Goal: Information Seeking & Learning: Find specific fact

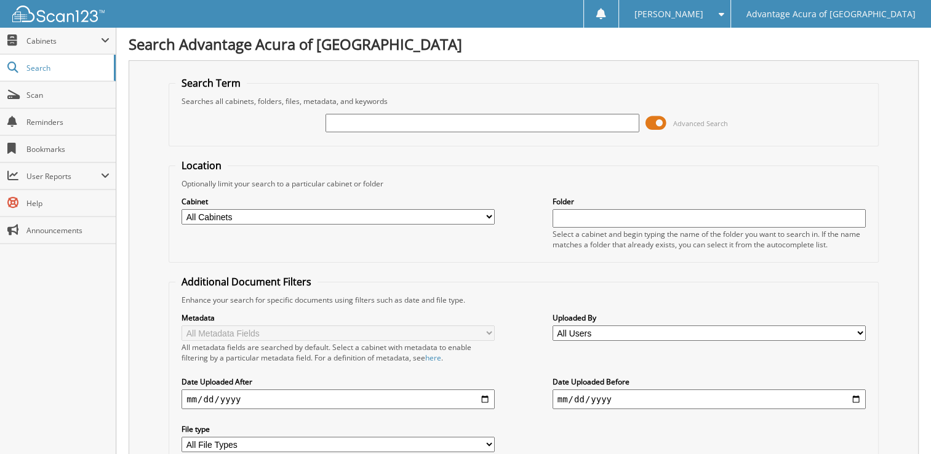
click at [341, 121] on input "text" at bounding box center [481, 123] width 313 height 18
type input "36765"
click at [657, 119] on span at bounding box center [655, 123] width 21 height 18
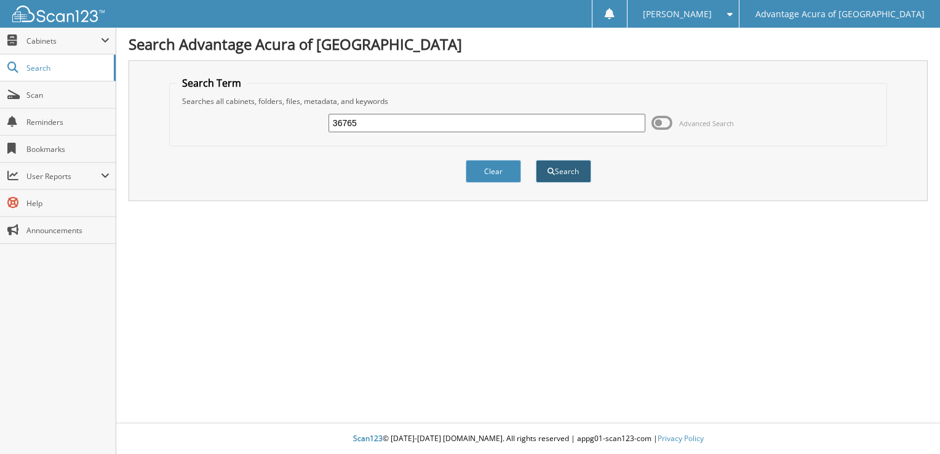
click at [554, 172] on span "submit" at bounding box center [550, 171] width 7 height 7
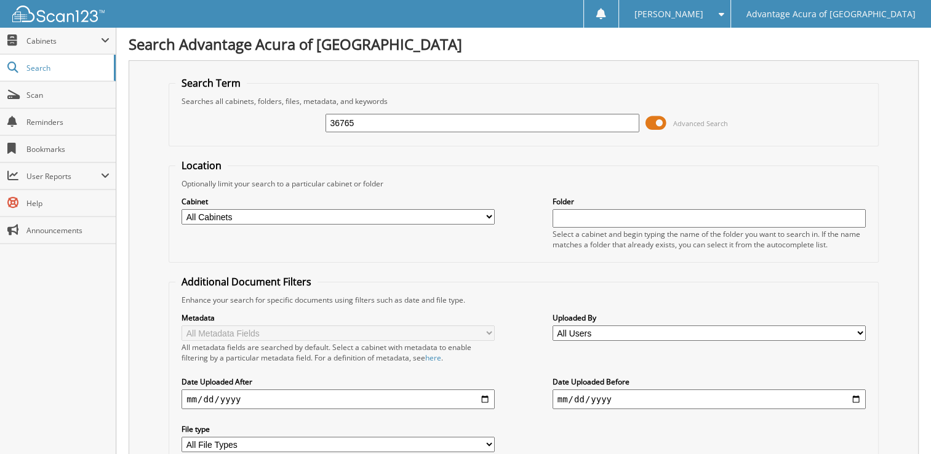
click at [656, 120] on span at bounding box center [655, 123] width 21 height 18
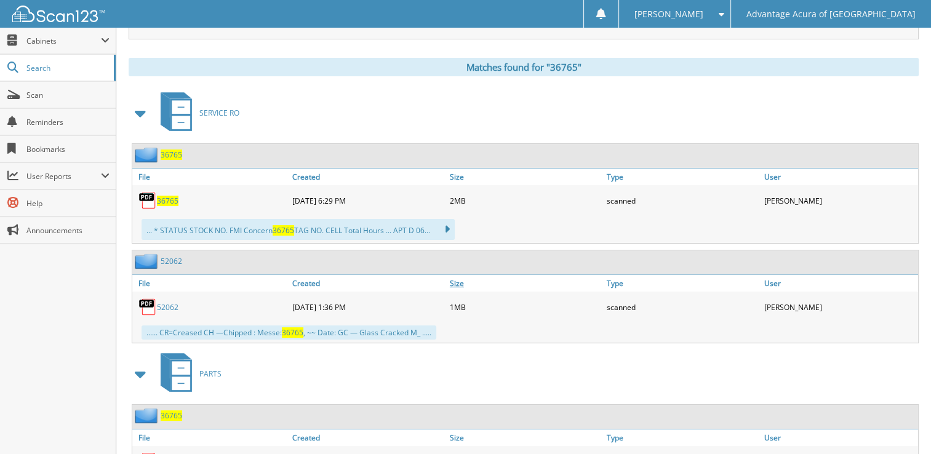
scroll to position [233, 0]
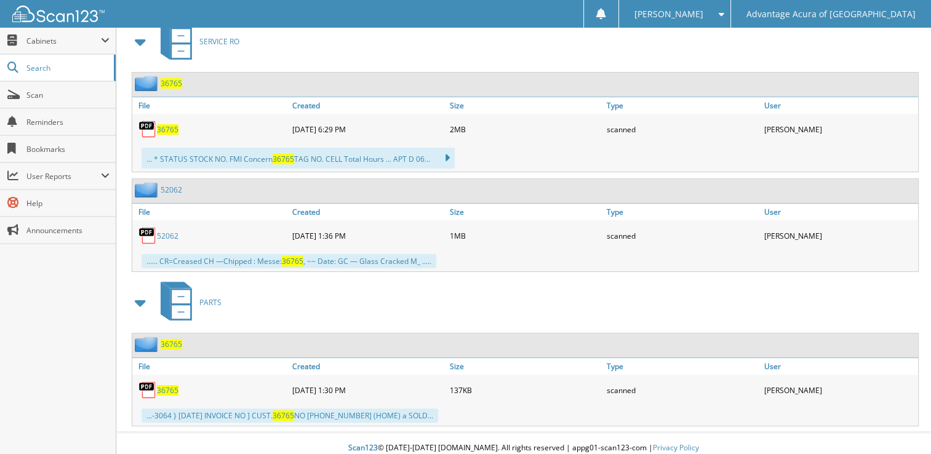
click at [167, 385] on span "36765" at bounding box center [168, 390] width 22 height 10
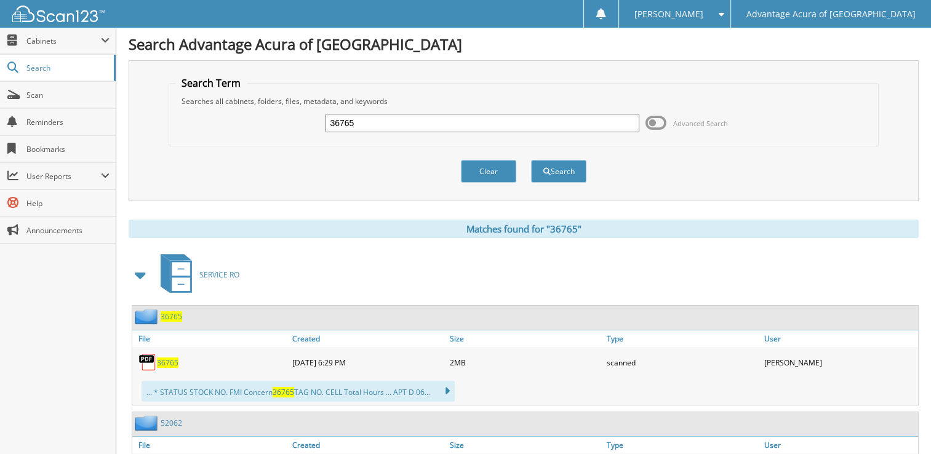
click at [451, 125] on input "36765" at bounding box center [481, 123] width 313 height 18
type input "36774"
click at [567, 168] on button "Search" at bounding box center [558, 171] width 55 height 23
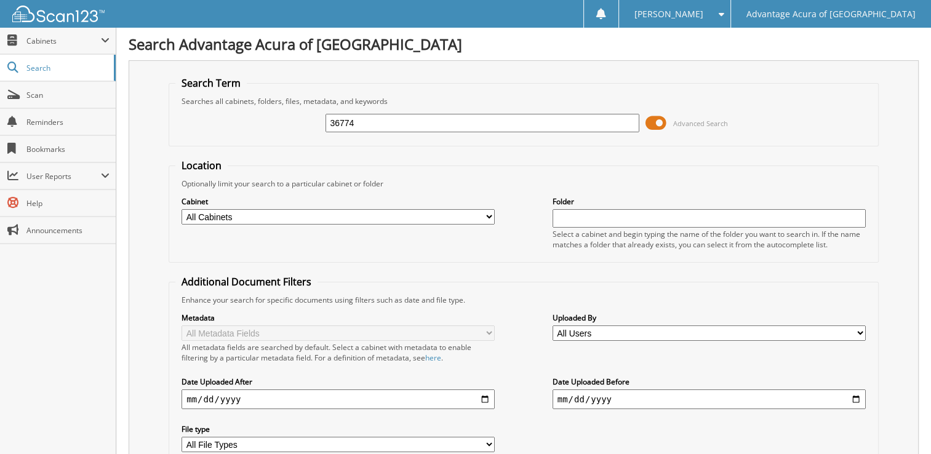
click at [659, 120] on span at bounding box center [655, 123] width 21 height 18
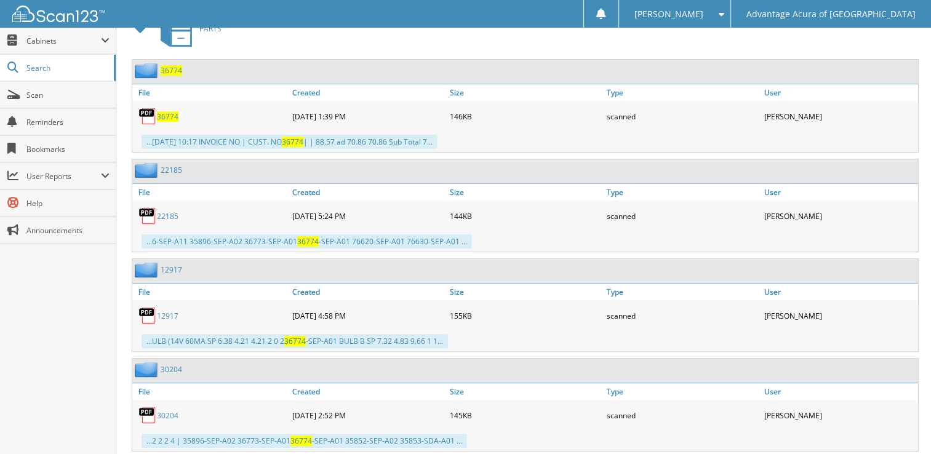
scroll to position [428, 0]
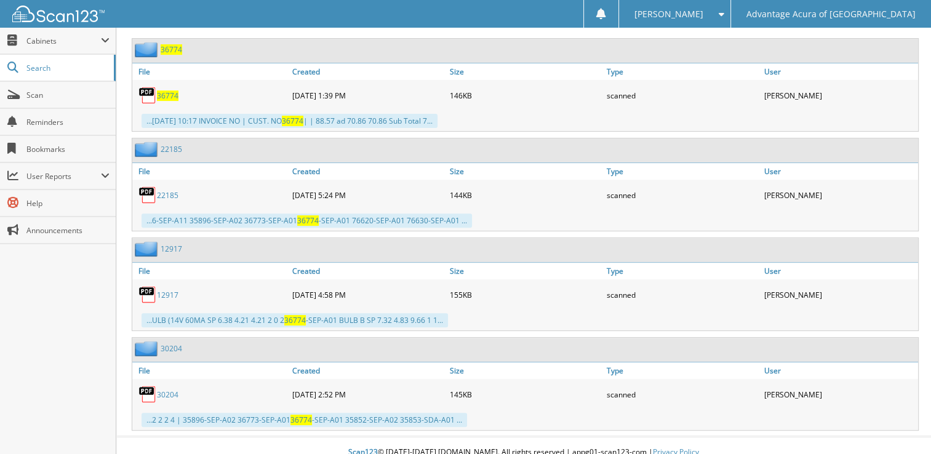
click at [172, 90] on span "36774" at bounding box center [168, 95] width 22 height 10
